Goal: Transaction & Acquisition: Purchase product/service

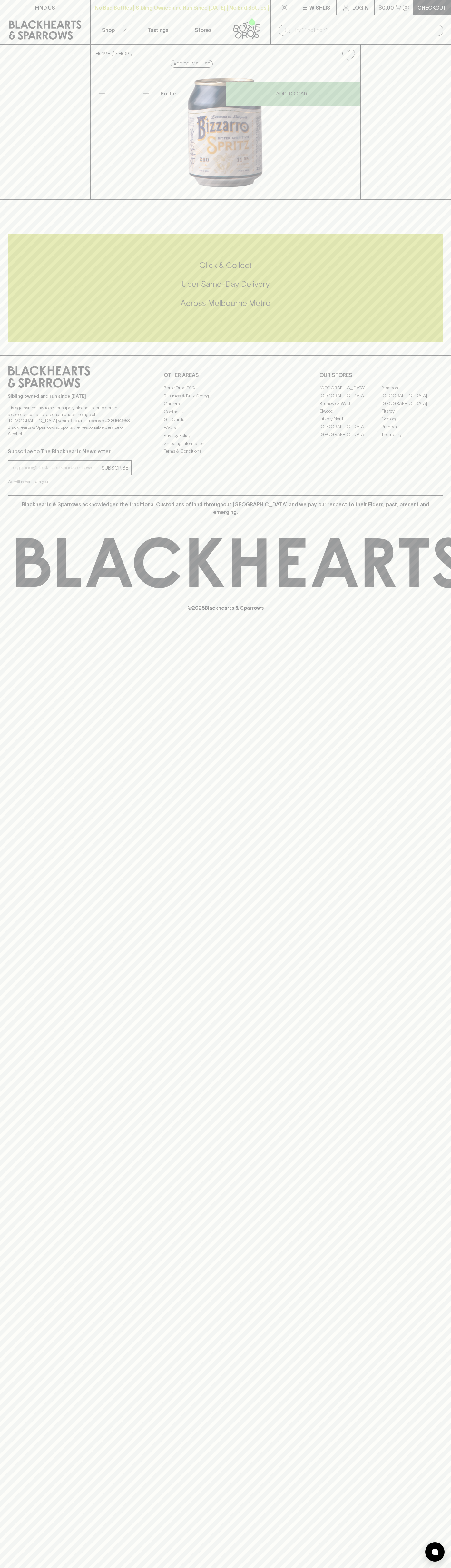
click at [250, 18] on icon at bounding box center [246, 28] width 37 height 21
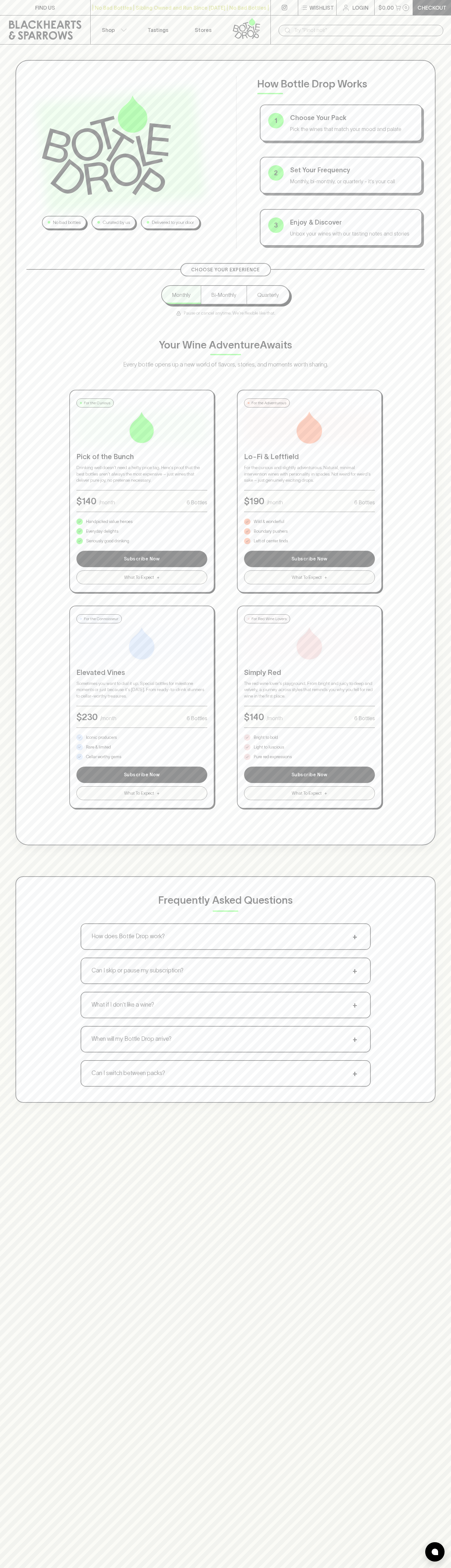
click at [221, 1567] on html "FIND US | No Bad Bottles | Sibling Owned and Run Since [DATE] | No Bad Bottles …" at bounding box center [225, 1013] width 451 height 2027
click at [13, 544] on div "No bad bottles Curated by us Delivered to your door How Bottle Drop Works 1 Cho…" at bounding box center [225, 582] width 451 height 1074
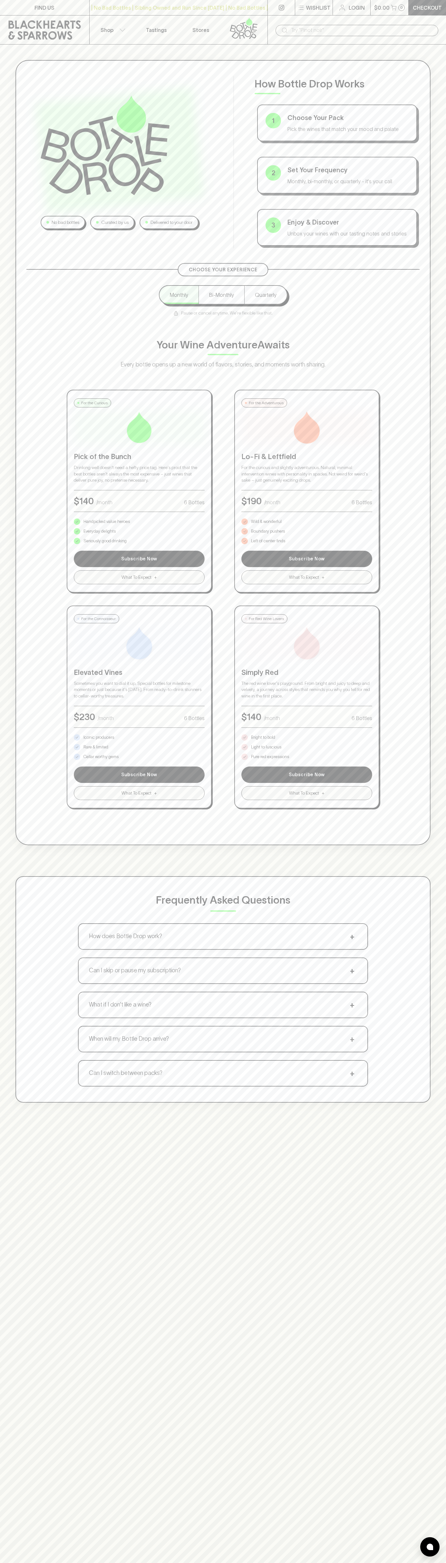
click at [264, 737] on p "Bright to bold" at bounding box center [263, 737] width 24 height 6
